Goal: Transaction & Acquisition: Book appointment/travel/reservation

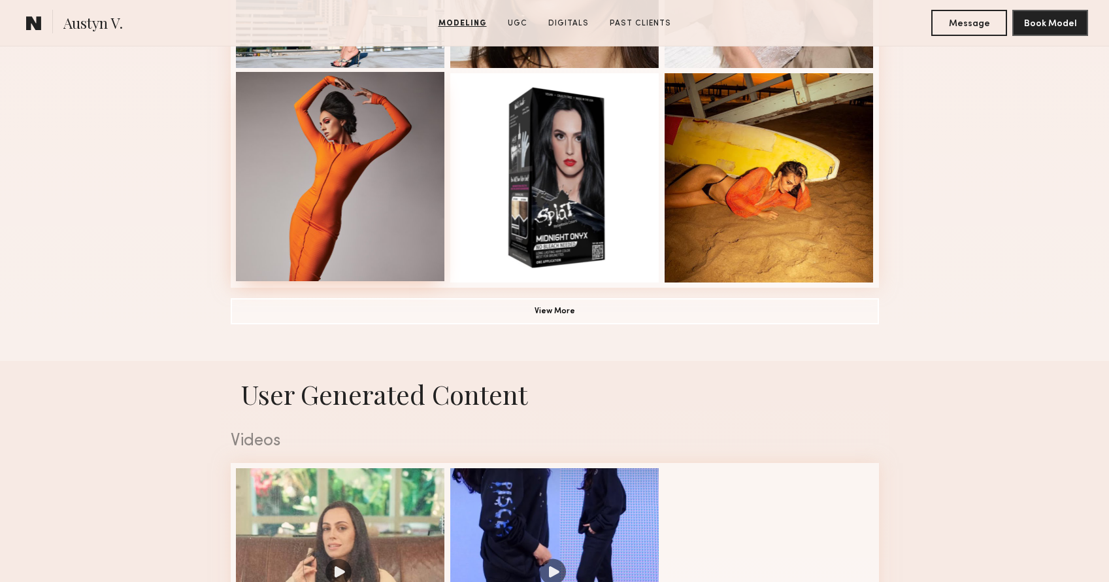
scroll to position [1137, 0]
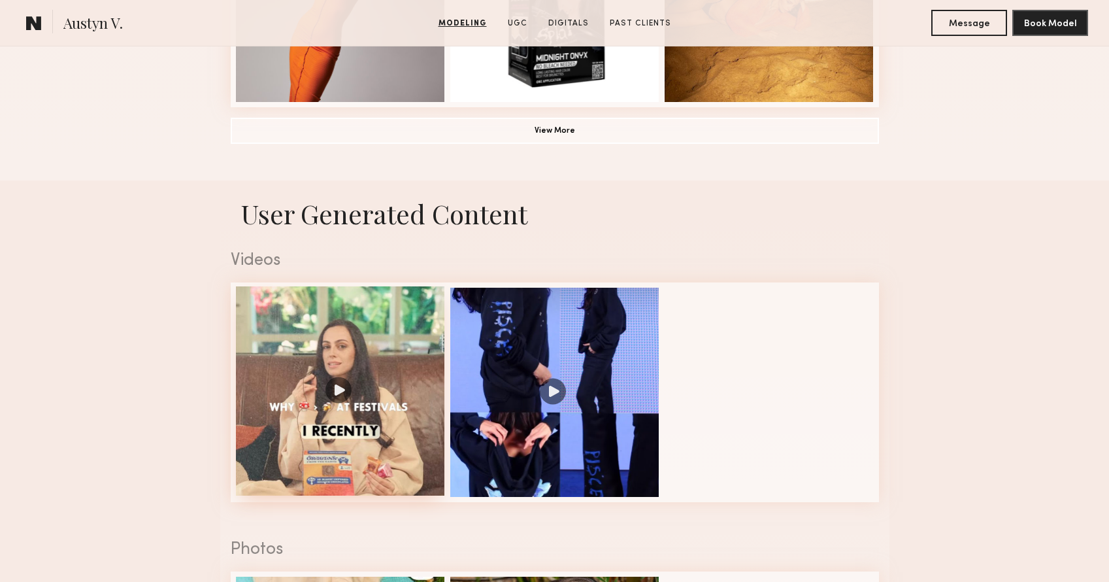
click at [345, 396] on div at bounding box center [340, 390] width 209 height 209
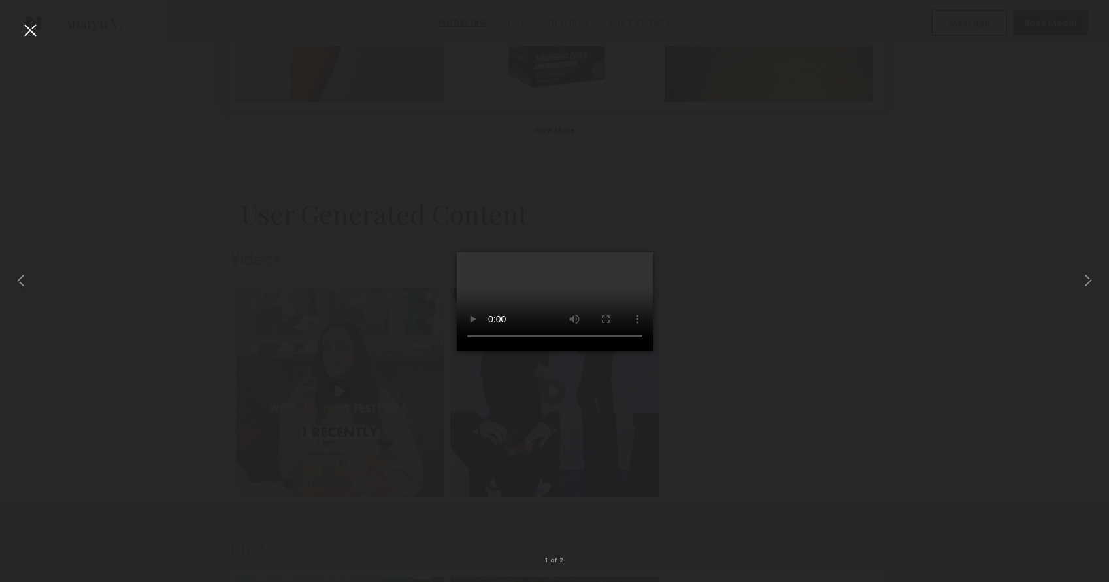
click at [36, 24] on div at bounding box center [30, 30] width 21 height 21
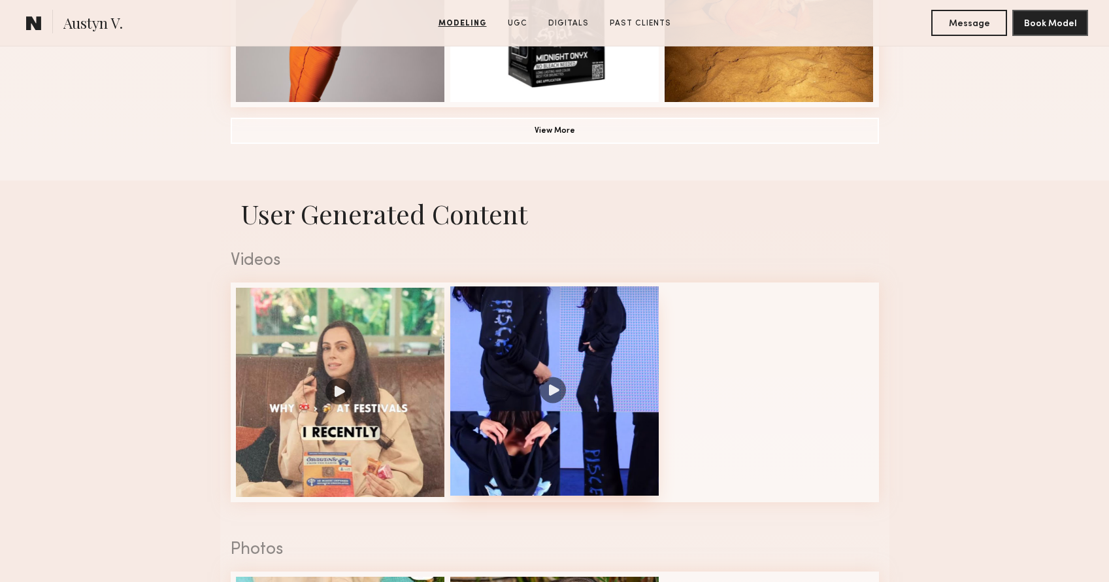
click at [546, 348] on div at bounding box center [554, 390] width 209 height 209
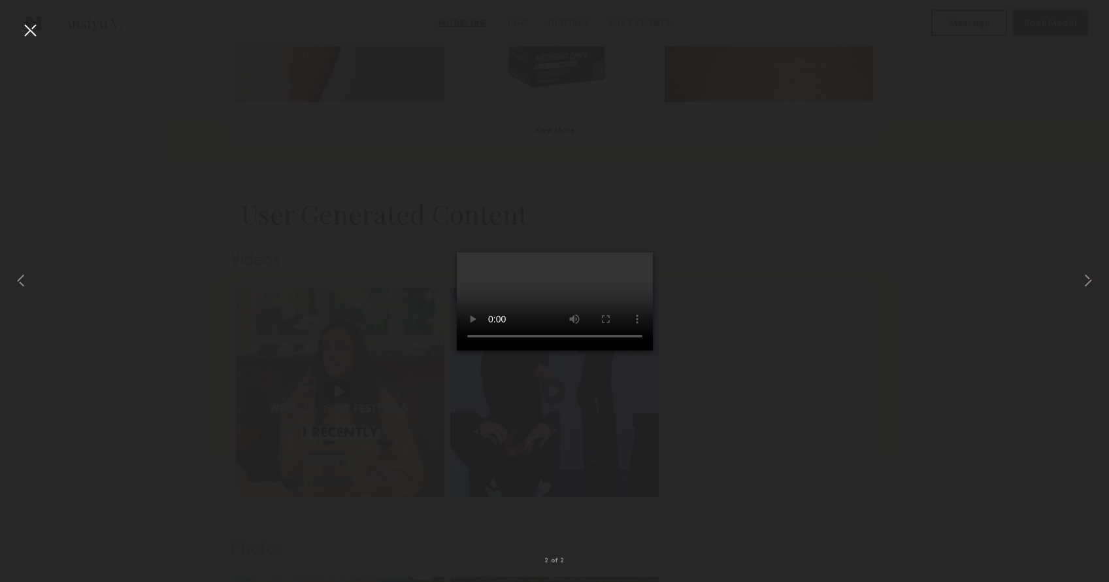
click at [843, 406] on div at bounding box center [554, 280] width 1109 height 519
click at [174, 264] on div at bounding box center [554, 280] width 1109 height 519
click at [205, 270] on div at bounding box center [554, 280] width 1109 height 519
click at [27, 28] on div at bounding box center [30, 30] width 21 height 21
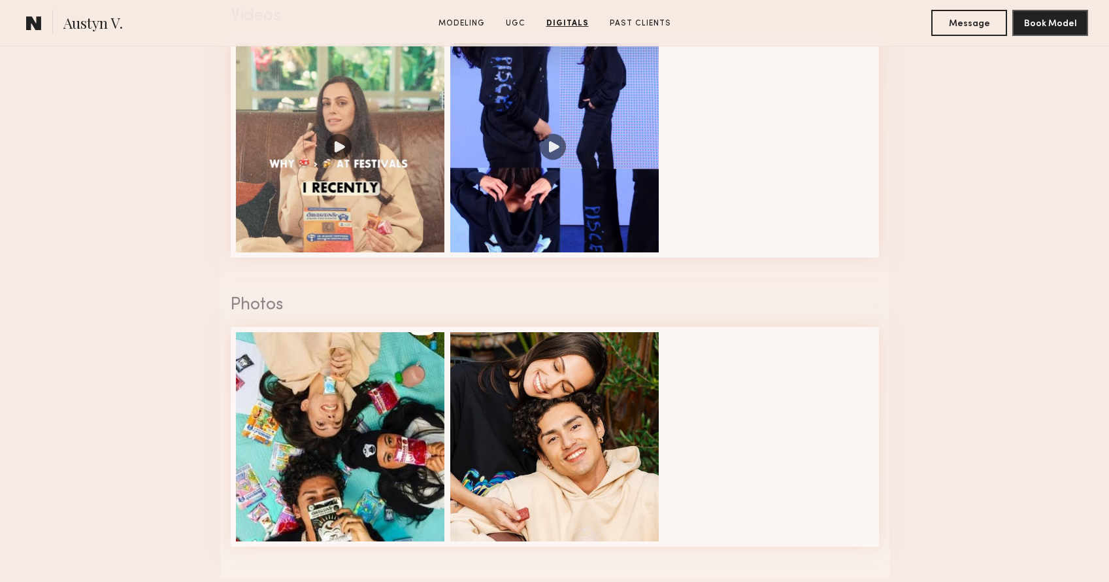
scroll to position [1242, 0]
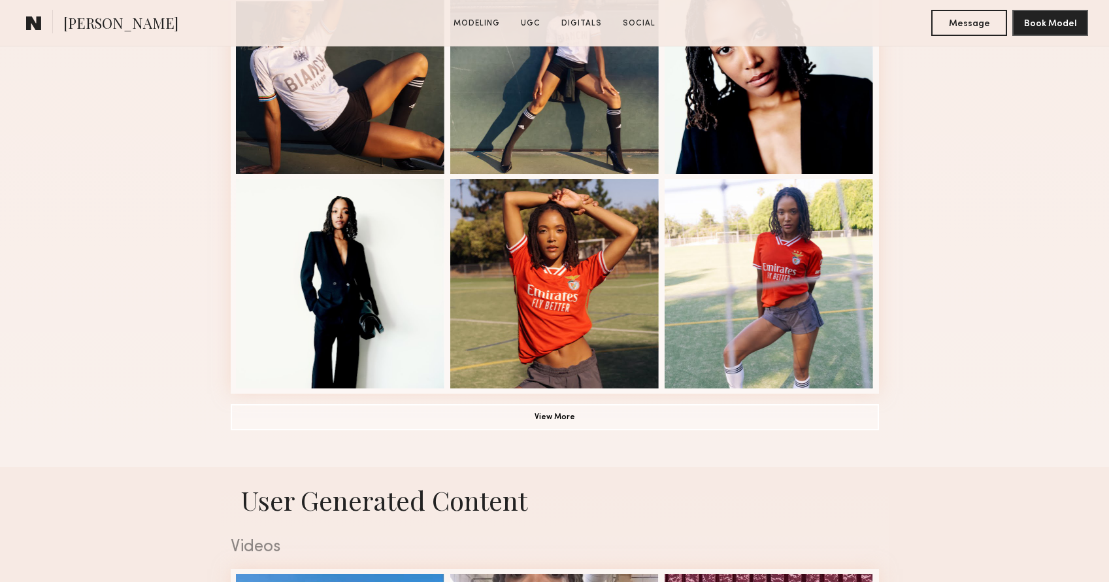
scroll to position [1300, 0]
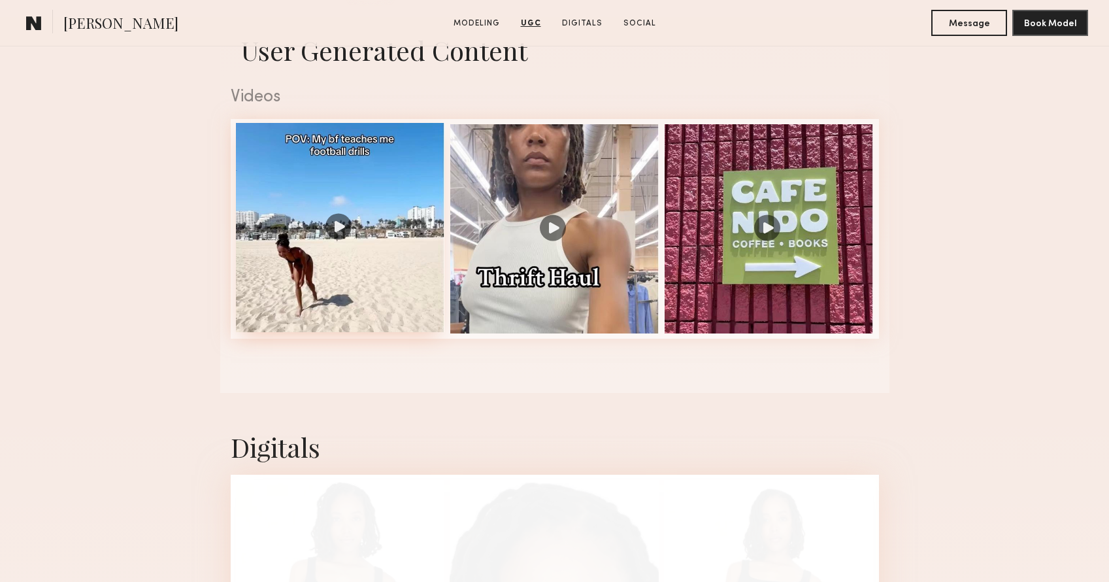
click at [346, 235] on div at bounding box center [340, 227] width 209 height 209
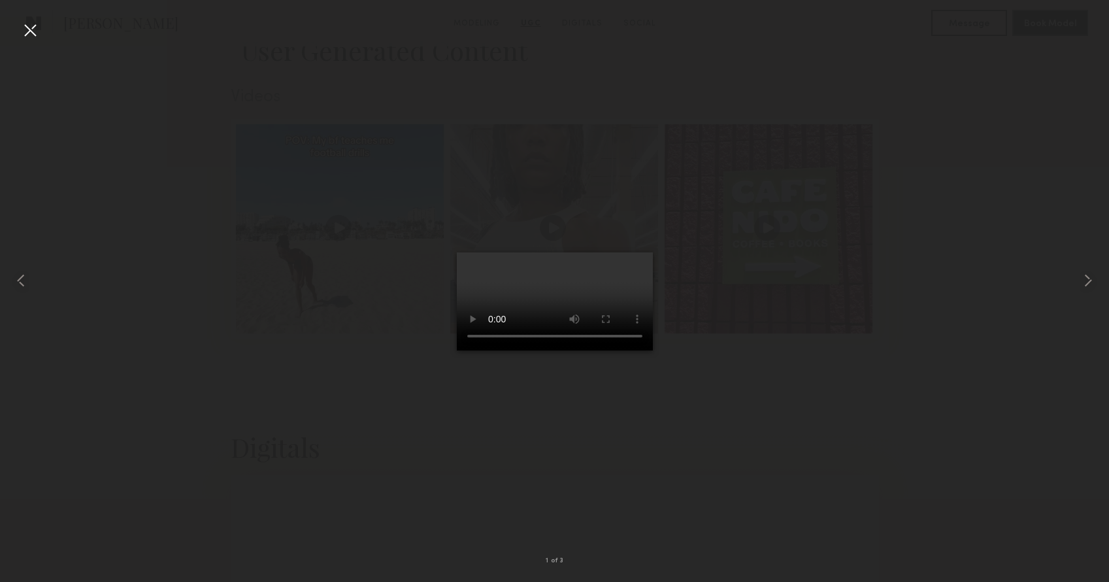
click at [514, 350] on video at bounding box center [555, 301] width 196 height 98
click at [807, 490] on div at bounding box center [554, 280] width 1109 height 519
click at [743, 435] on div at bounding box center [554, 280] width 1109 height 519
click at [743, 414] on div at bounding box center [554, 280] width 1109 height 519
click at [36, 27] on div at bounding box center [30, 30] width 21 height 21
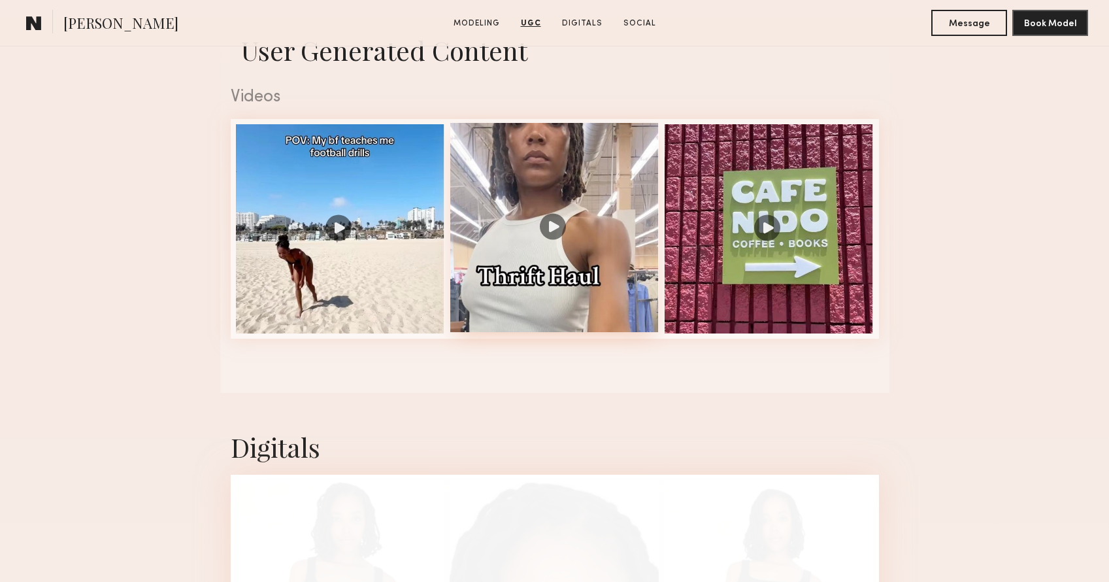
click at [531, 282] on div at bounding box center [554, 227] width 209 height 209
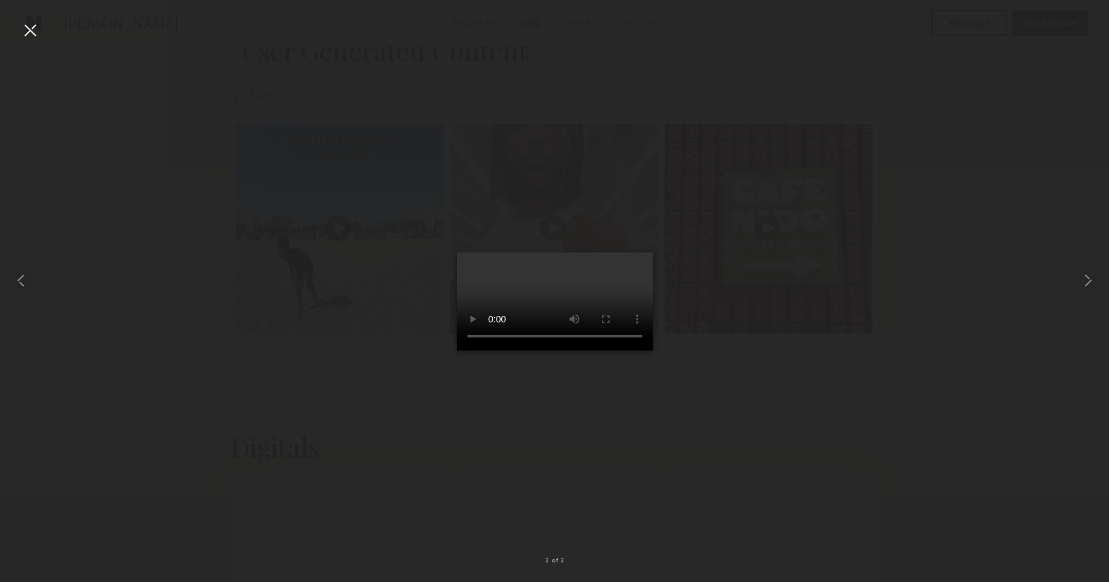
click at [29, 29] on div at bounding box center [30, 30] width 21 height 21
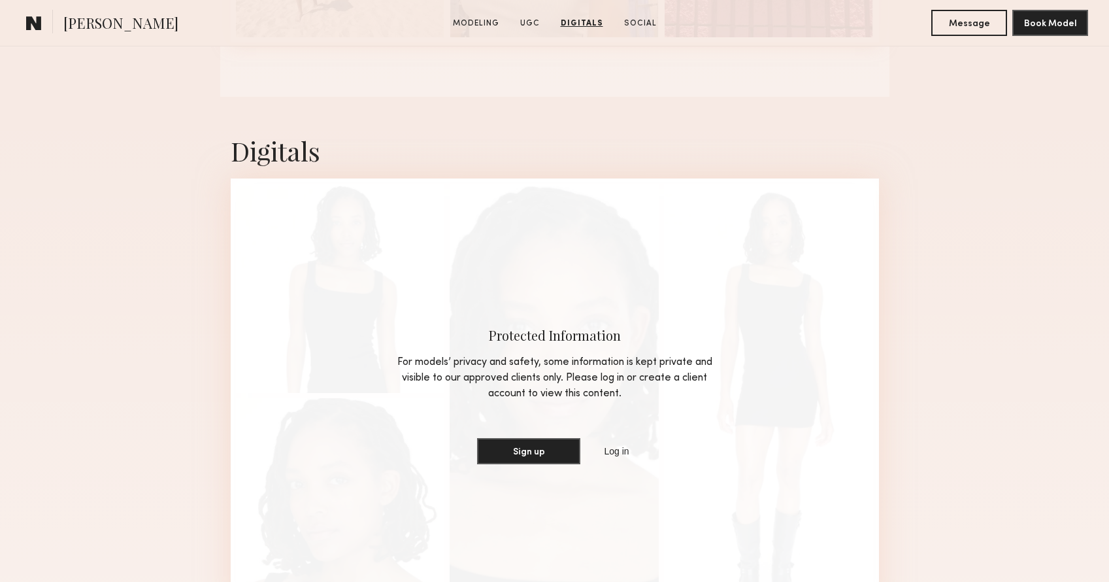
scroll to position [1266, 0]
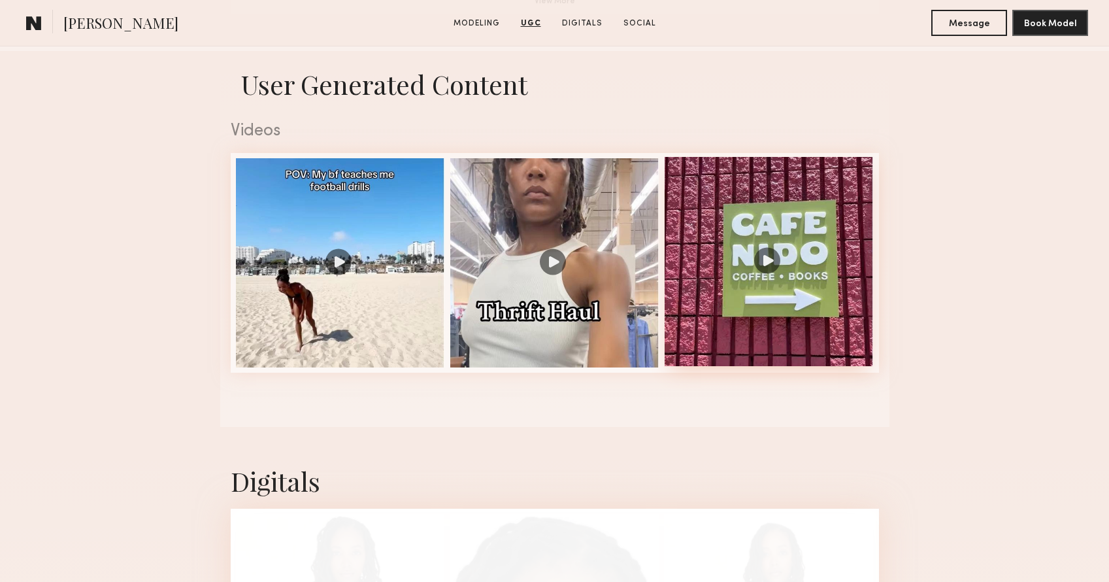
click at [778, 246] on div at bounding box center [769, 261] width 209 height 209
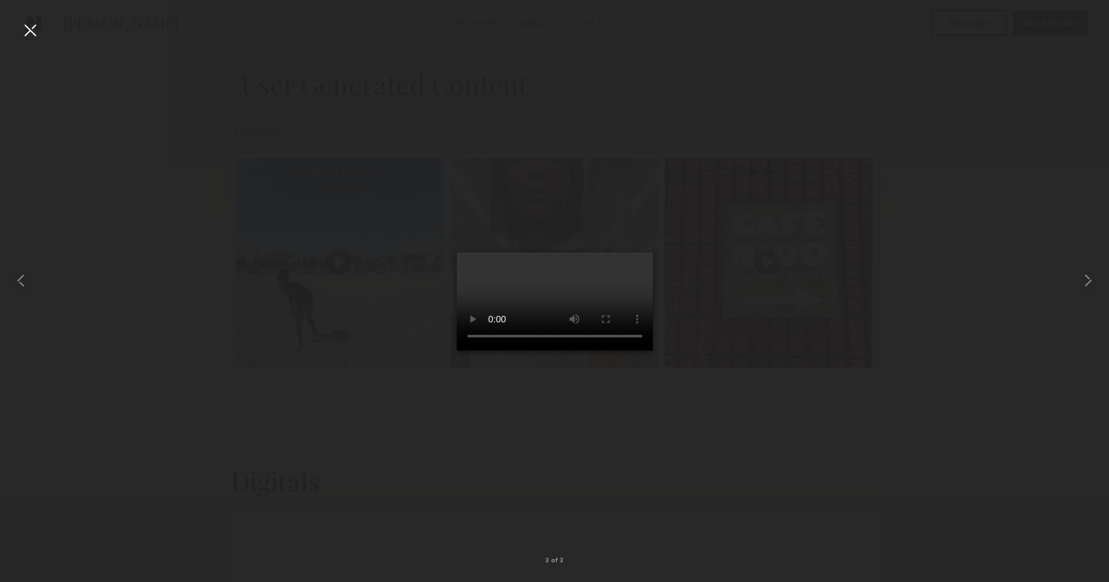
click at [26, 32] on div at bounding box center [30, 30] width 21 height 21
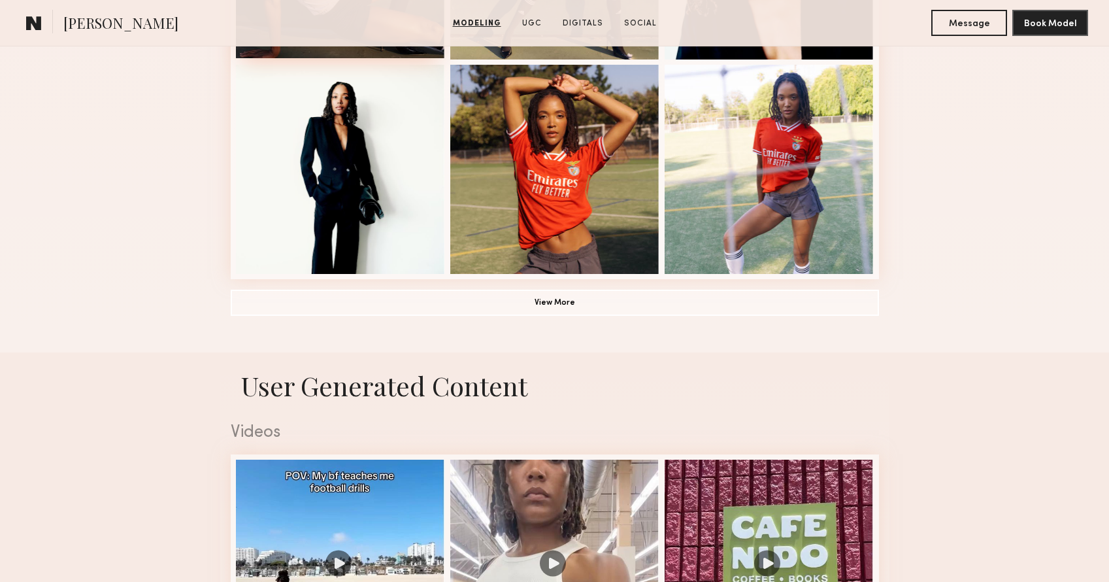
scroll to position [813, 0]
